Goal: Transaction & Acquisition: Subscribe to service/newsletter

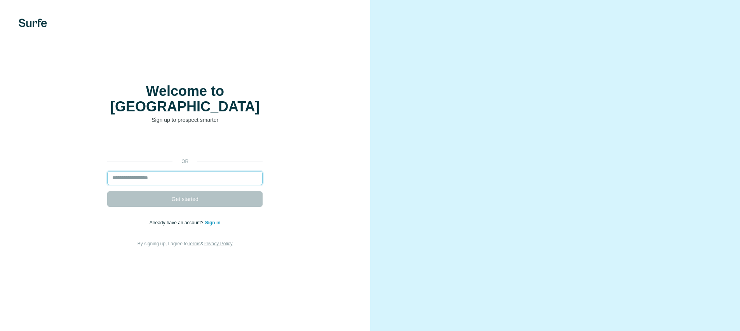
click at [153, 181] on input "email" at bounding box center [184, 178] width 155 height 14
type input "**********"
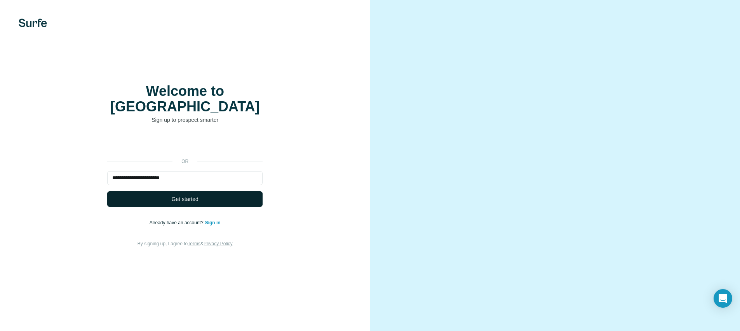
click at [173, 202] on span "Get started" at bounding box center [185, 199] width 27 height 8
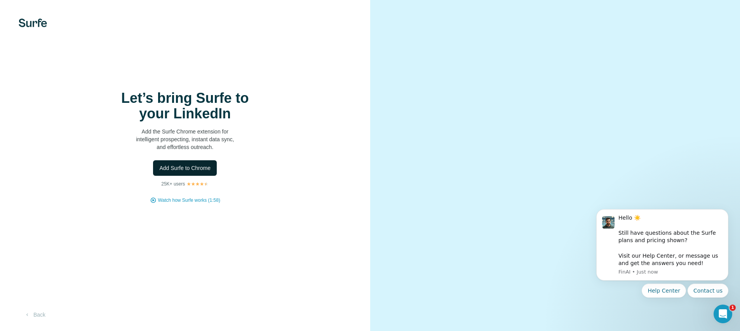
click at [184, 172] on span "Add Surfe to Chrome" at bounding box center [184, 168] width 51 height 8
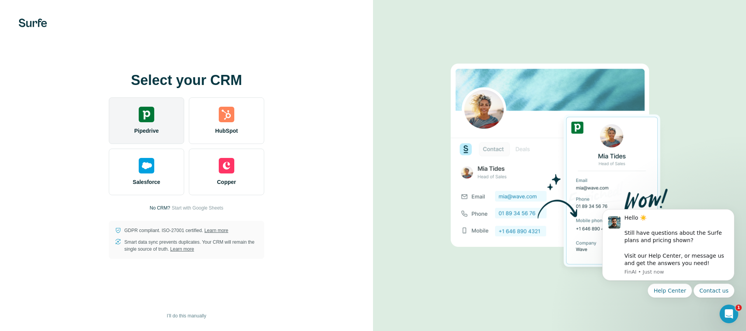
click at [160, 127] on div "Pipedrive" at bounding box center [146, 121] width 75 height 47
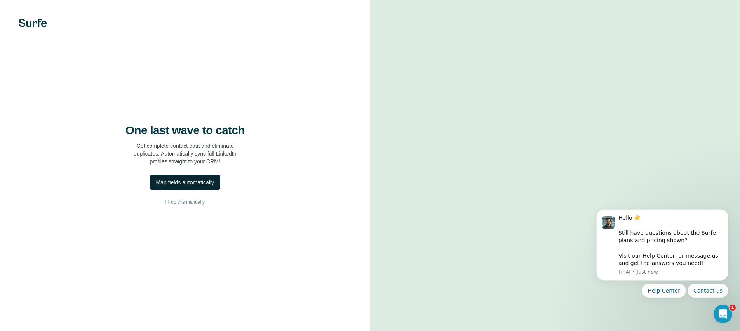
click at [195, 187] on div "Map fields automatically" at bounding box center [185, 183] width 58 height 8
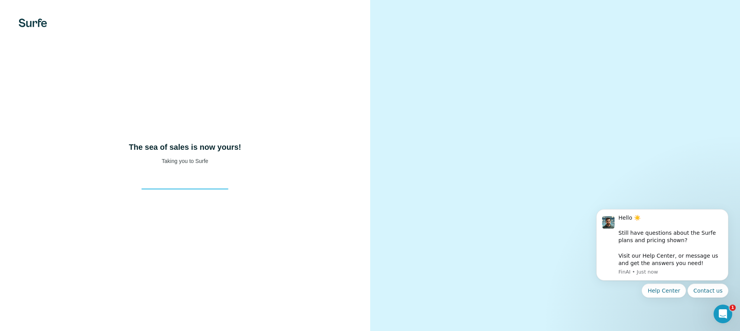
scroll to position [17, 0]
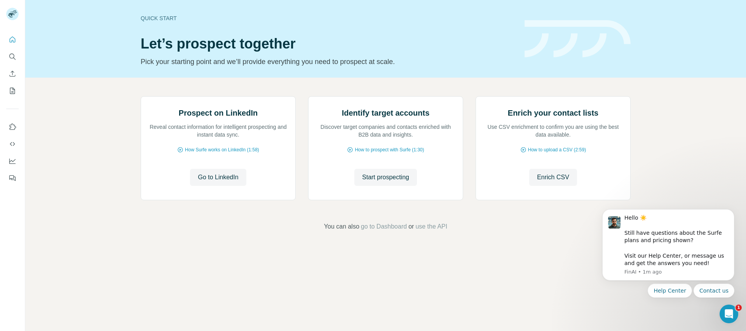
scroll to position [4, 0]
click at [732, 214] on icon "Dismiss notification" at bounding box center [732, 211] width 4 height 4
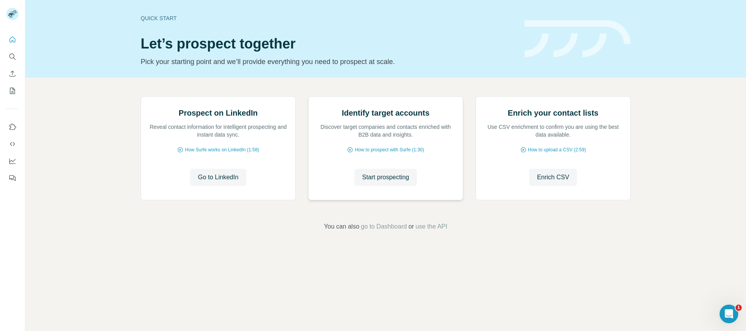
scroll to position [0, 0]
click at [14, 126] on icon "Use Surfe on LinkedIn" at bounding box center [13, 127] width 7 height 6
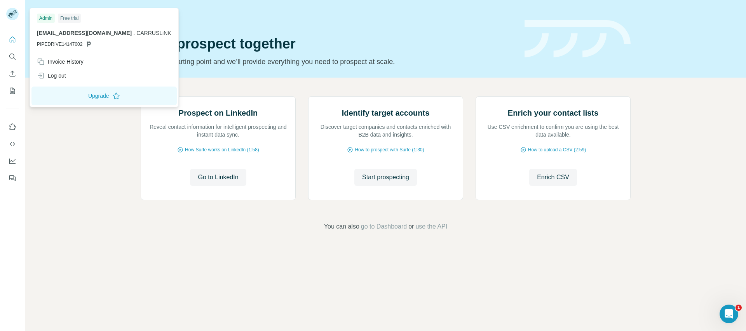
click at [13, 13] on icon at bounding box center [14, 12] width 4 height 2
click at [66, 142] on div "Prospect on LinkedIn Reveal contact information for intelligent prospecting and…" at bounding box center [385, 164] width 721 height 173
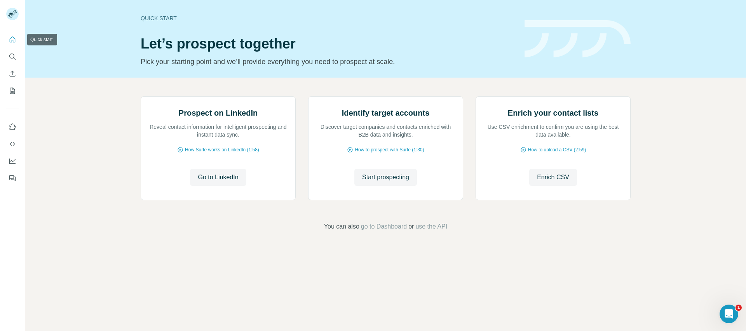
click at [14, 45] on button "Quick start" at bounding box center [12, 40] width 12 height 14
click at [10, 159] on icon "Dashboard" at bounding box center [13, 161] width 8 height 8
